Goal: Task Accomplishment & Management: Use online tool/utility

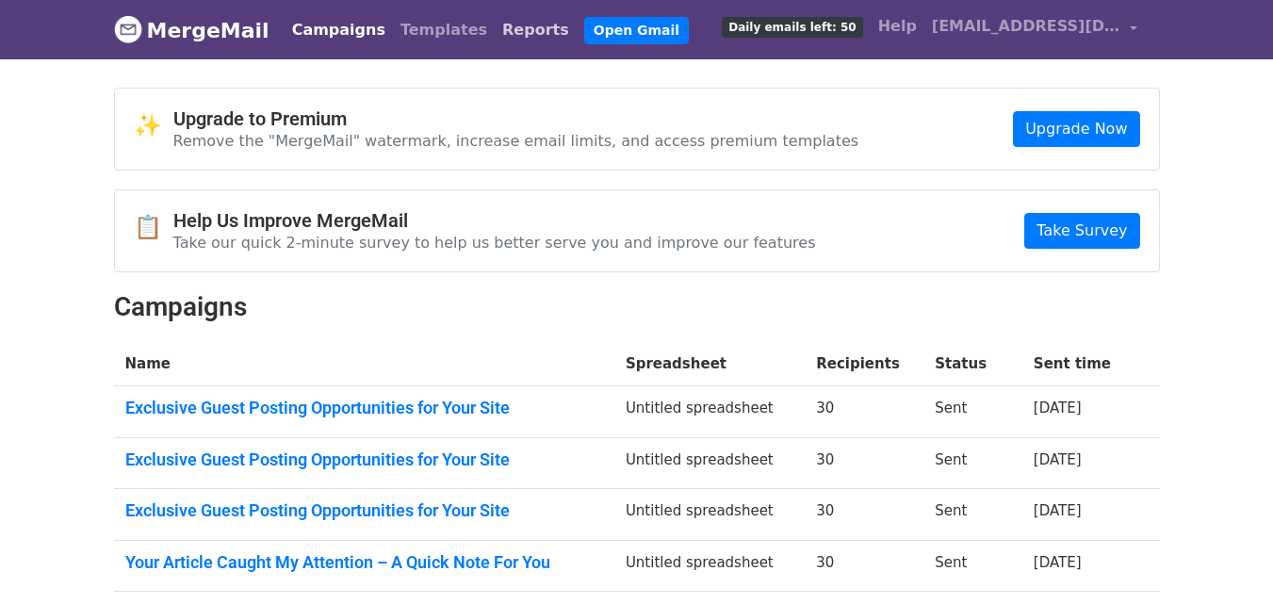
click at [495, 21] on link "Reports" at bounding box center [536, 30] width 82 height 38
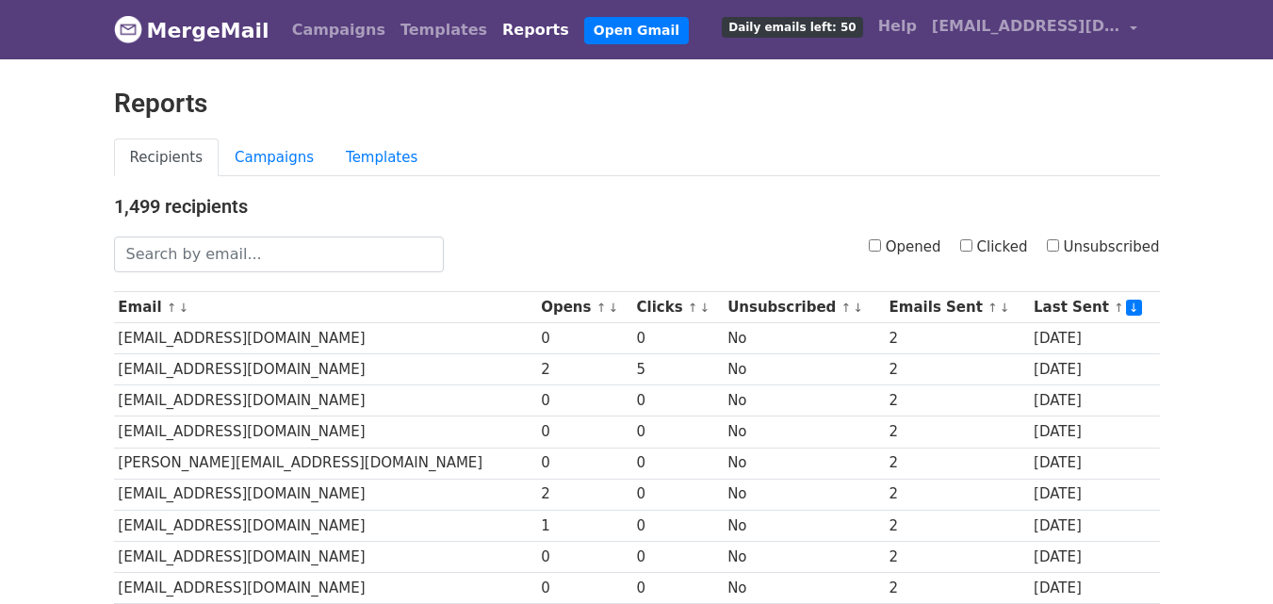
click at [972, 252] on input "Clicked" at bounding box center [966, 245] width 12 height 12
checkbox input "true"
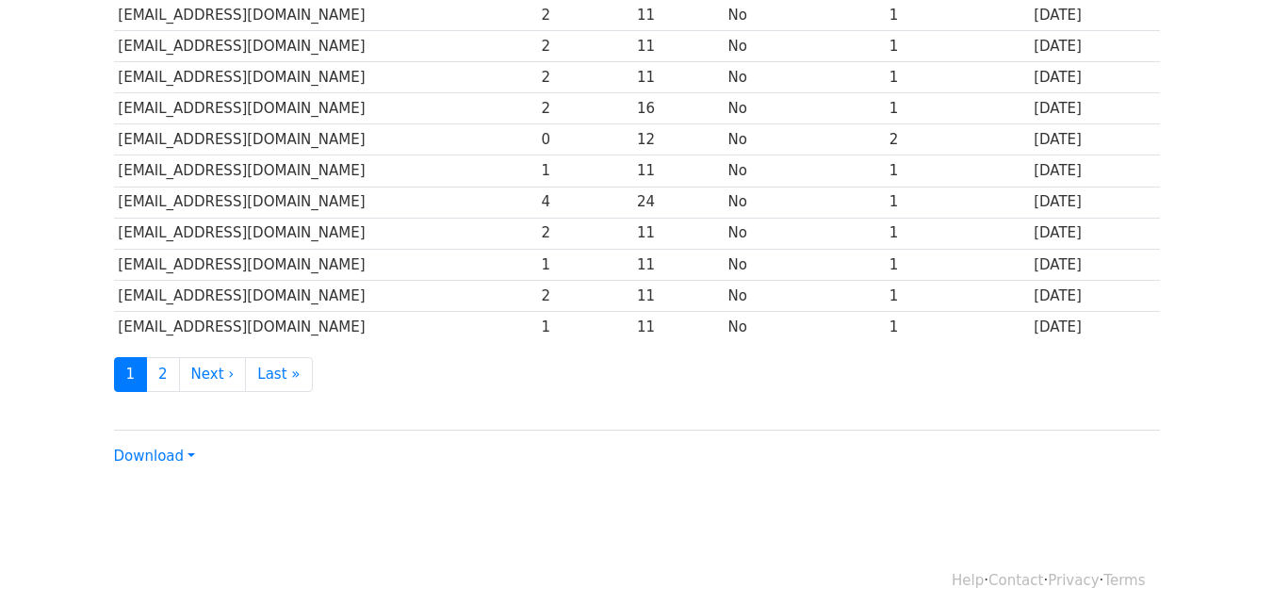
scroll to position [931, 0]
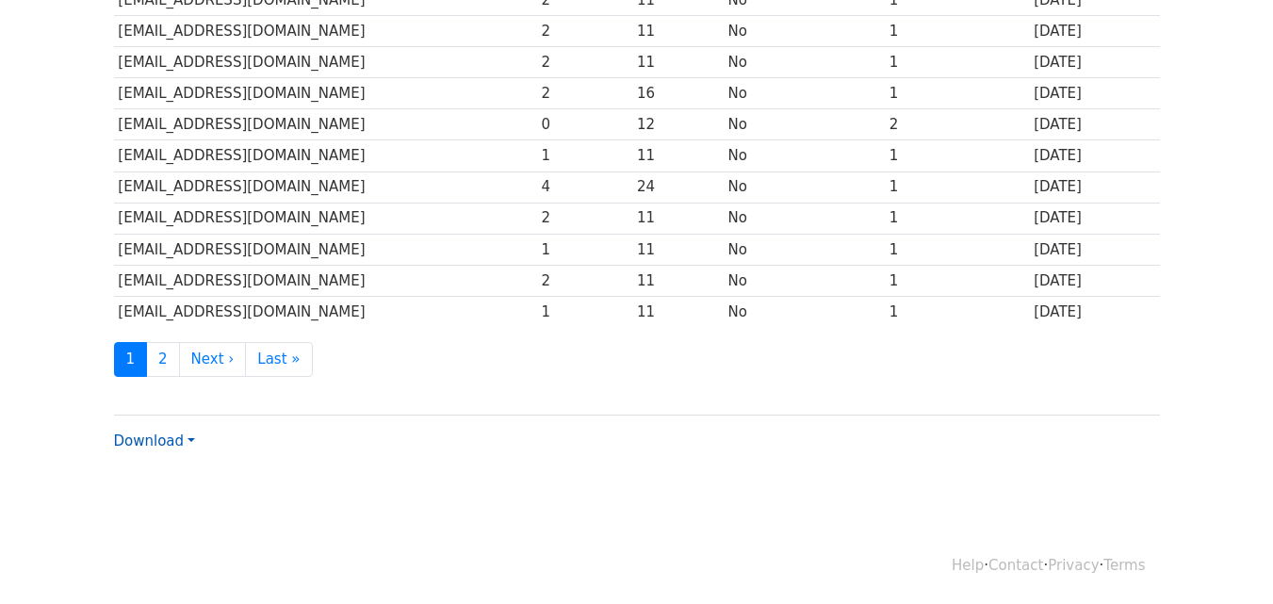
click at [151, 447] on link "Download" at bounding box center [154, 440] width 81 height 17
click at [150, 471] on link "CSV" at bounding box center [189, 477] width 149 height 30
